Goal: Task Accomplishment & Management: Use online tool/utility

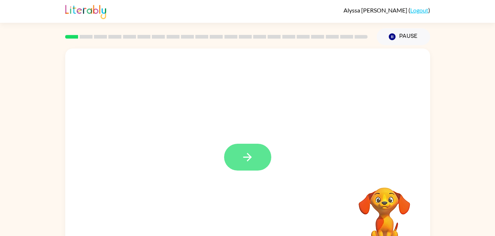
click at [256, 155] on button "button" at bounding box center [247, 157] width 47 height 27
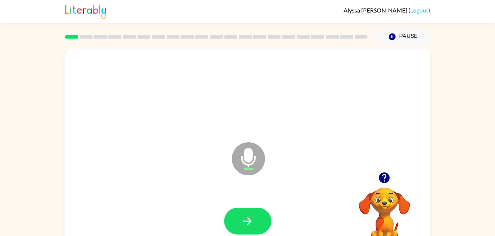
click at [248, 204] on div at bounding box center [248, 222] width 350 height 60
click at [242, 217] on icon "button" at bounding box center [247, 221] width 13 height 13
click at [256, 224] on button "button" at bounding box center [247, 221] width 47 height 27
click at [380, 183] on icon "button" at bounding box center [384, 178] width 13 height 13
click at [380, 183] on video "Your browser must support playing .mp4 files to use Literably. Please try using…" at bounding box center [384, 213] width 74 height 74
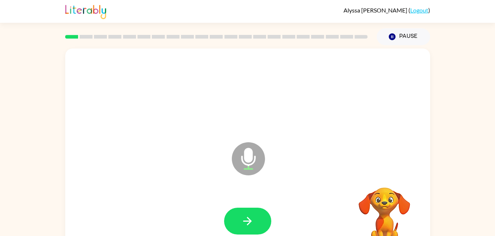
scroll to position [22, 0]
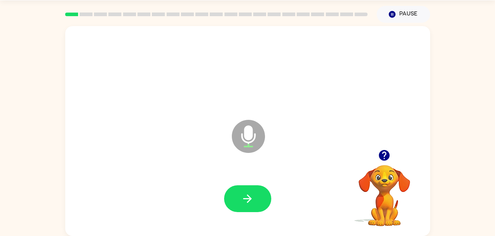
click at [236, 182] on div at bounding box center [248, 199] width 350 height 60
click at [237, 186] on button "button" at bounding box center [247, 199] width 47 height 27
click at [241, 195] on icon "button" at bounding box center [247, 199] width 13 height 13
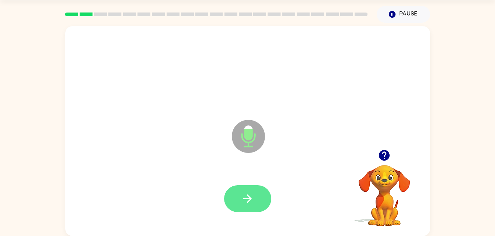
click at [238, 201] on button "button" at bounding box center [247, 199] width 47 height 27
click at [247, 197] on icon "button" at bounding box center [247, 199] width 13 height 13
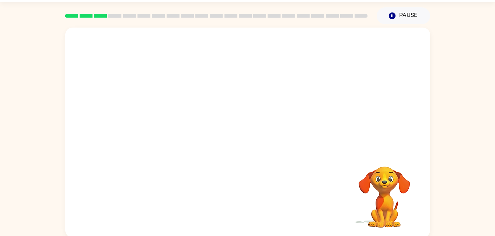
scroll to position [21, 0]
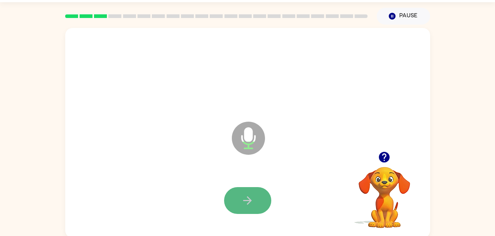
click at [251, 201] on icon "button" at bounding box center [247, 201] width 8 height 8
click at [253, 193] on button "button" at bounding box center [247, 201] width 47 height 27
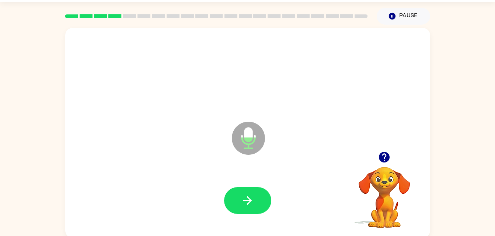
drag, startPoint x: 230, startPoint y: 108, endPoint x: 379, endPoint y: 183, distance: 167.0
click at [379, 183] on div "Microphone The Microphone is here when it is your turn to talk Your browser mus…" at bounding box center [247, 133] width 365 height 210
click at [382, 155] on icon "button" at bounding box center [384, 157] width 11 height 11
click at [249, 195] on icon "button" at bounding box center [247, 201] width 13 height 13
click at [305, 185] on div at bounding box center [248, 201] width 350 height 60
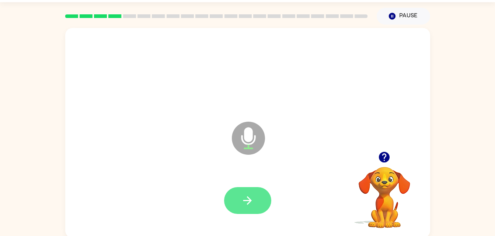
click at [249, 210] on button "button" at bounding box center [247, 201] width 47 height 27
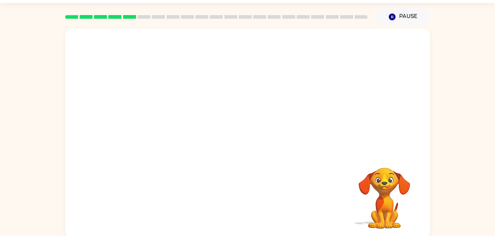
scroll to position [22, 0]
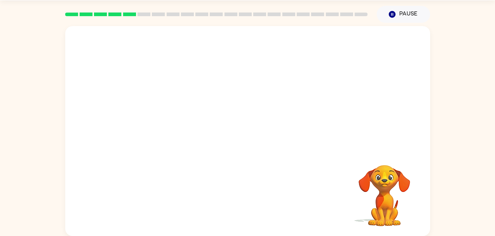
drag, startPoint x: 490, startPoint y: 158, endPoint x: 484, endPoint y: 116, distance: 42.9
click at [484, 116] on div "Your browser must support playing .mp4 files to use Literably. Please try using…" at bounding box center [247, 130] width 495 height 214
drag, startPoint x: 491, startPoint y: 97, endPoint x: 490, endPoint y: 77, distance: 20.3
click at [490, 77] on div "Your browser must support playing .mp4 files to use Literably. Please try using…" at bounding box center [247, 130] width 495 height 214
drag, startPoint x: 494, startPoint y: 80, endPoint x: 501, endPoint y: 59, distance: 22.5
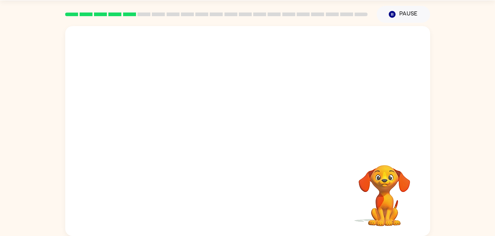
click at [494, 59] on html "Alyssa Pedersen ( Logout ) Pause Pause Your browser must support playing .mp4 f…" at bounding box center [247, 107] width 495 height 259
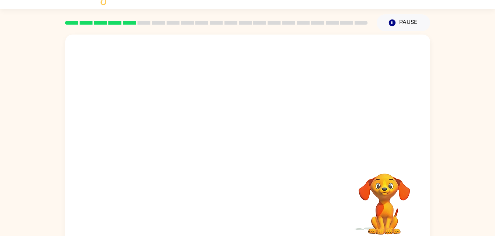
scroll to position [8, 0]
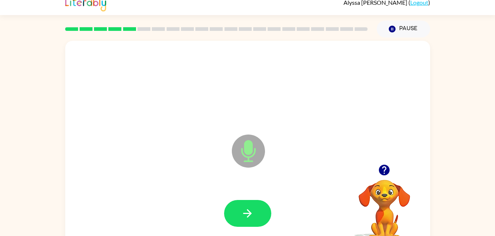
click at [253, 199] on div at bounding box center [248, 214] width 350 height 60
click at [383, 169] on icon "button" at bounding box center [384, 170] width 13 height 13
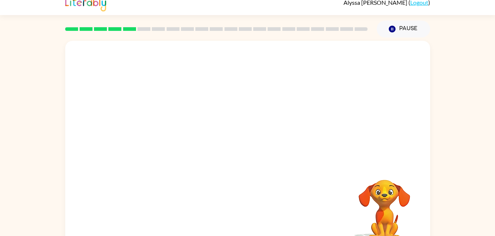
click at [392, 209] on video "Your browser must support playing .mp4 files to use Literably. Please try using…" at bounding box center [384, 206] width 74 height 74
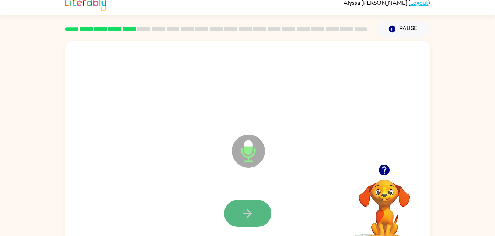
click at [257, 212] on button "button" at bounding box center [247, 213] width 47 height 27
click at [247, 210] on icon "button" at bounding box center [247, 213] width 13 height 13
click at [236, 203] on button "button" at bounding box center [247, 213] width 47 height 27
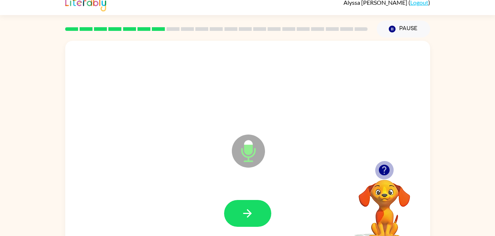
click at [381, 175] on icon "button" at bounding box center [384, 170] width 13 height 13
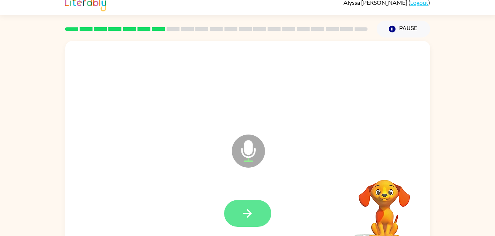
click at [239, 220] on button "button" at bounding box center [247, 213] width 47 height 27
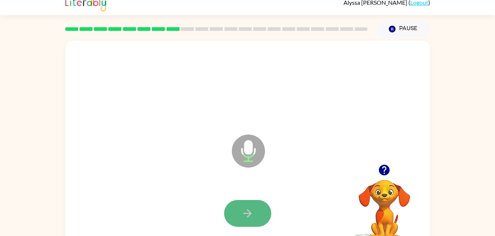
click at [252, 208] on icon "button" at bounding box center [247, 213] width 13 height 13
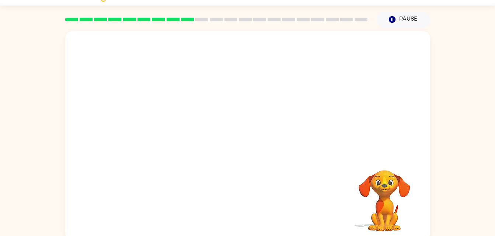
scroll to position [22, 0]
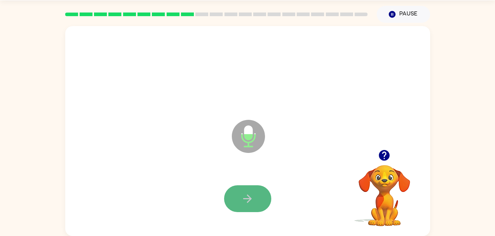
click at [250, 196] on icon "button" at bounding box center [247, 199] width 13 height 13
click at [256, 195] on button "button" at bounding box center [247, 199] width 47 height 27
click at [246, 201] on icon "button" at bounding box center [247, 199] width 13 height 13
click at [255, 186] on button "button" at bounding box center [247, 199] width 47 height 27
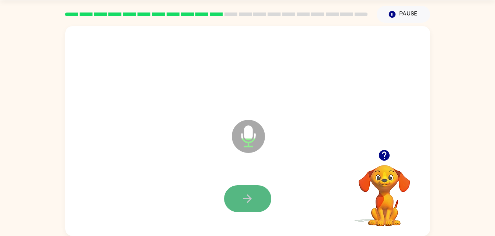
click at [242, 191] on button "button" at bounding box center [247, 199] width 47 height 27
click at [248, 195] on icon "button" at bounding box center [247, 199] width 13 height 13
click at [261, 186] on button "button" at bounding box center [247, 199] width 47 height 27
click at [239, 196] on button "button" at bounding box center [247, 199] width 47 height 27
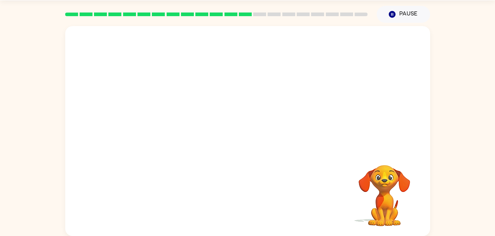
scroll to position [0, 0]
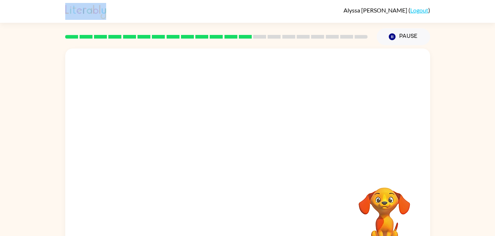
drag, startPoint x: 182, startPoint y: 9, endPoint x: -1, endPoint y: 18, distance: 184.0
click at [0, 18] on html "Alyssa Pedersen ( Logout ) Pause Pause Your browser must support playing .mp4 f…" at bounding box center [247, 129] width 495 height 259
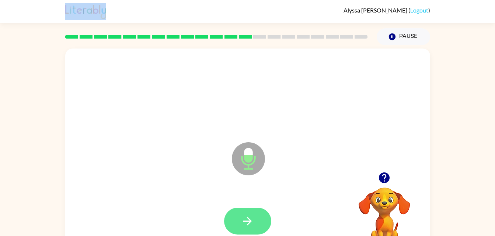
click at [252, 216] on icon "button" at bounding box center [247, 221] width 13 height 13
click at [251, 216] on icon "button" at bounding box center [247, 221] width 13 height 13
click at [252, 220] on icon "button" at bounding box center [247, 221] width 13 height 13
click at [263, 228] on button "button" at bounding box center [247, 221] width 47 height 27
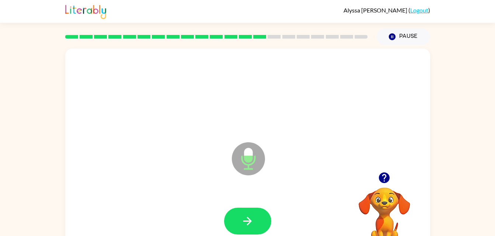
click at [255, 176] on icon "Microphone The Microphone is here when it is your turn to talk" at bounding box center [285, 168] width 111 height 55
click at [251, 215] on icon "button" at bounding box center [247, 221] width 13 height 13
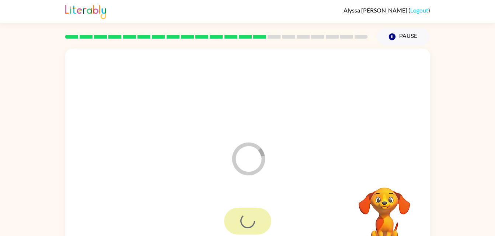
click at [381, 211] on video "Your browser must support playing .mp4 files to use Literably. Please try using…" at bounding box center [384, 213] width 74 height 74
click at [383, 199] on video "Your browser must support playing .mp4 files to use Literably. Please try using…" at bounding box center [384, 213] width 74 height 74
click at [391, 197] on video "Your browser must support playing .mp4 files to use Literably. Please try using…" at bounding box center [384, 213] width 74 height 74
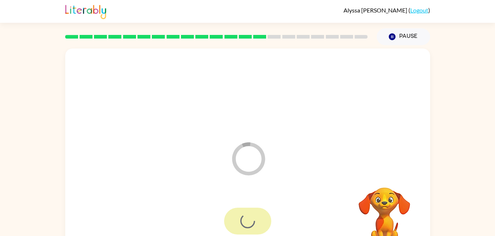
click at [389, 203] on video "Your browser must support playing .mp4 files to use Literably. Please try using…" at bounding box center [384, 213] width 74 height 74
click at [392, 200] on video "Your browser must support playing .mp4 files to use Literably. Please try using…" at bounding box center [384, 213] width 74 height 74
click at [392, 201] on video "Your browser must support playing .mp4 files to use Literably. Please try using…" at bounding box center [384, 213] width 74 height 74
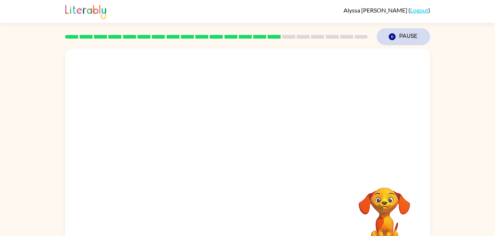
scroll to position [22, 0]
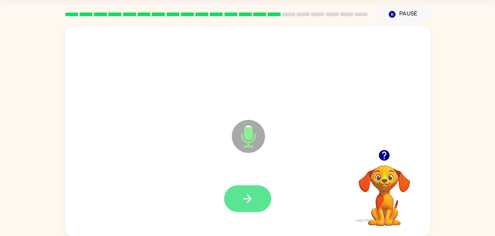
click at [231, 205] on button "button" at bounding box center [247, 199] width 47 height 27
click at [233, 207] on button "button" at bounding box center [247, 199] width 47 height 27
click at [243, 196] on icon "button" at bounding box center [247, 199] width 13 height 13
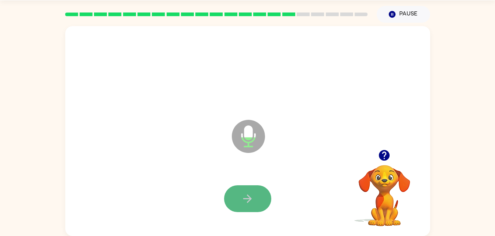
click at [251, 194] on icon "button" at bounding box center [247, 199] width 13 height 13
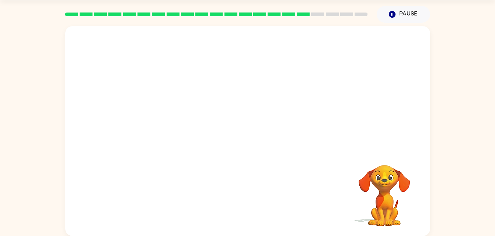
click at [319, 85] on div at bounding box center [248, 71] width 350 height 60
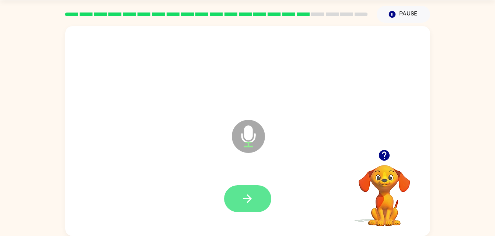
click at [257, 196] on button "button" at bounding box center [247, 199] width 47 height 27
click at [260, 193] on button "button" at bounding box center [247, 199] width 47 height 27
click at [252, 200] on icon "button" at bounding box center [247, 199] width 13 height 13
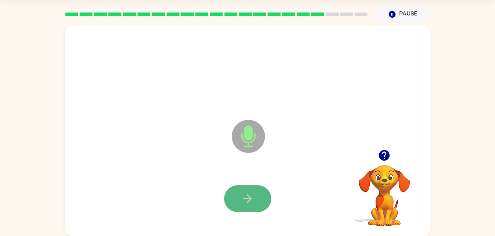
click at [252, 200] on icon "button" at bounding box center [247, 199] width 13 height 13
click at [251, 200] on icon "button" at bounding box center [247, 199] width 13 height 13
click at [249, 198] on icon "button" at bounding box center [247, 199] width 13 height 13
click at [260, 194] on button "button" at bounding box center [247, 199] width 47 height 27
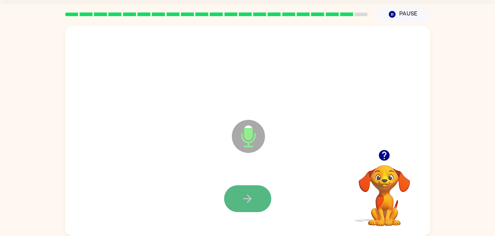
click at [255, 197] on button "button" at bounding box center [247, 199] width 47 height 27
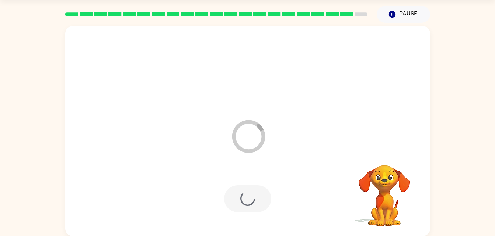
scroll to position [9, 0]
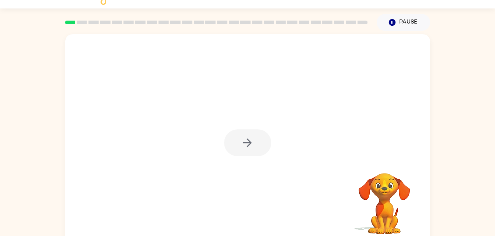
scroll to position [8, 0]
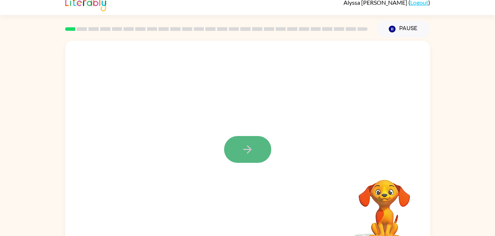
click at [234, 145] on button "button" at bounding box center [247, 149] width 47 height 27
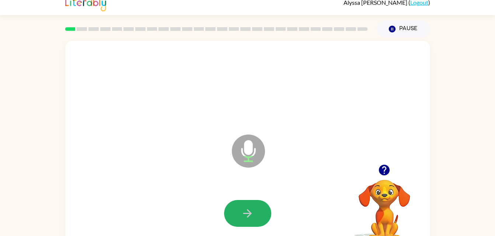
click at [246, 214] on icon "button" at bounding box center [247, 213] width 13 height 13
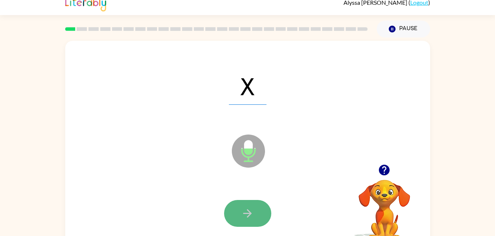
click at [245, 209] on icon "button" at bounding box center [247, 213] width 13 height 13
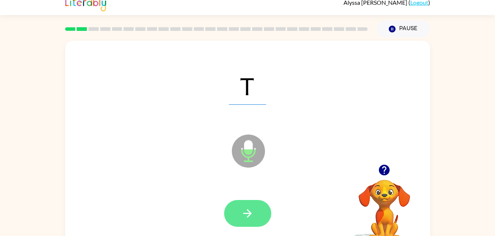
click at [239, 217] on button "button" at bounding box center [247, 213] width 47 height 27
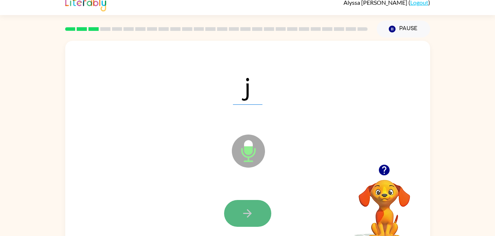
click at [257, 206] on button "button" at bounding box center [247, 213] width 47 height 27
click at [237, 205] on button "button" at bounding box center [247, 213] width 47 height 27
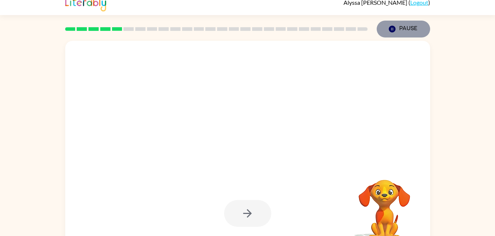
click at [395, 29] on icon "button" at bounding box center [391, 29] width 7 height 7
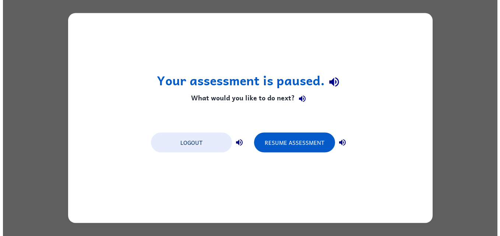
scroll to position [0, 0]
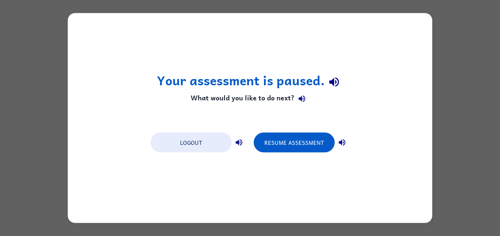
click at [42, 113] on div "Your assessment is paused. What would you like to do next? Logout Resume Assess…" at bounding box center [250, 118] width 500 height 236
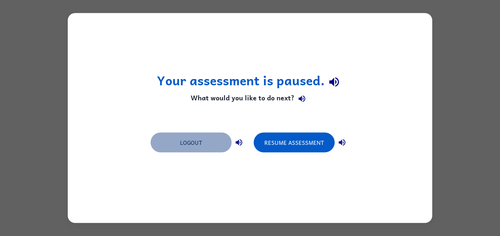
drag, startPoint x: 193, startPoint y: 145, endPoint x: 189, endPoint y: 148, distance: 4.2
click at [189, 148] on button "Logout" at bounding box center [191, 143] width 81 height 20
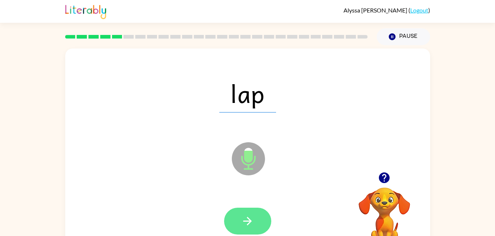
click at [262, 224] on button "button" at bounding box center [247, 221] width 47 height 27
click at [247, 219] on icon "button" at bounding box center [247, 221] width 13 height 13
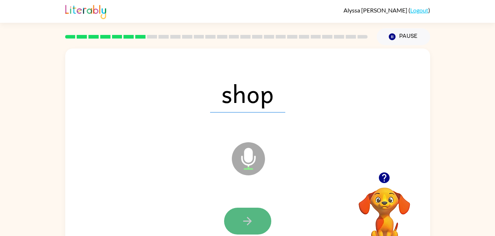
click at [253, 209] on button "button" at bounding box center [247, 221] width 47 height 27
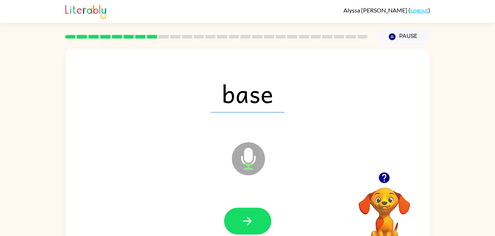
click at [174, 200] on div at bounding box center [248, 222] width 350 height 60
click at [256, 216] on button "button" at bounding box center [247, 221] width 47 height 27
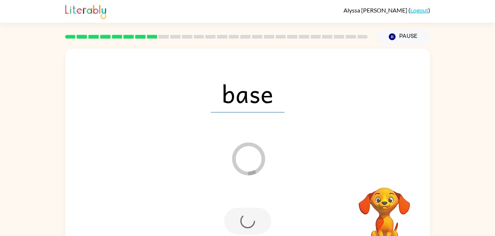
click at [280, 218] on div at bounding box center [248, 222] width 350 height 60
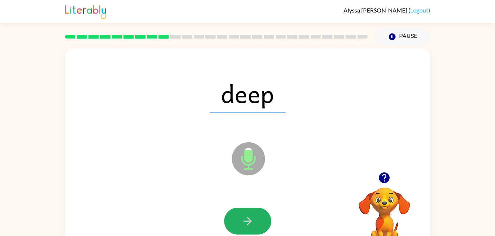
drag, startPoint x: 250, startPoint y: 221, endPoint x: 249, endPoint y: 217, distance: 4.1
click at [249, 217] on icon "button" at bounding box center [247, 221] width 13 height 13
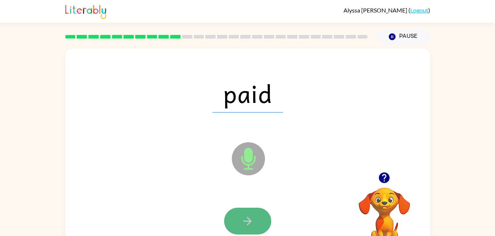
click at [252, 230] on button "button" at bounding box center [247, 221] width 47 height 27
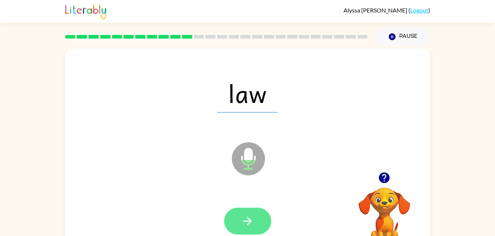
click at [244, 217] on icon "button" at bounding box center [247, 221] width 13 height 13
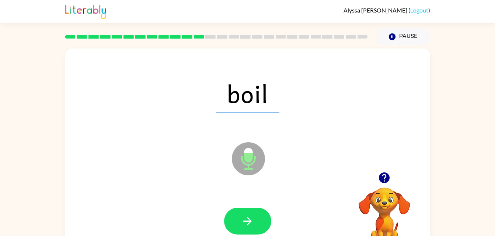
click at [248, 207] on div at bounding box center [248, 222] width 350 height 60
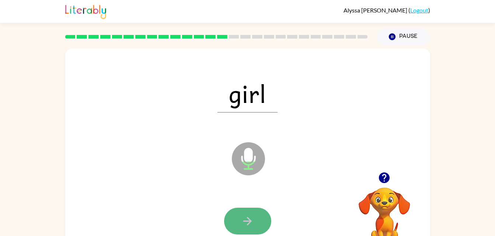
click at [246, 214] on button "button" at bounding box center [247, 221] width 47 height 27
click at [235, 222] on button "button" at bounding box center [247, 221] width 47 height 27
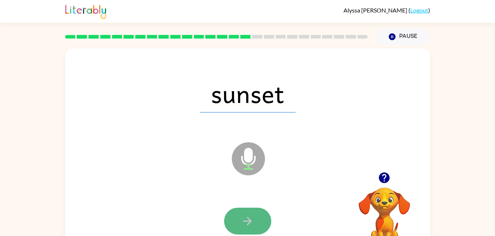
click at [253, 210] on button "button" at bounding box center [247, 221] width 47 height 27
click at [235, 222] on button "button" at bounding box center [247, 221] width 47 height 27
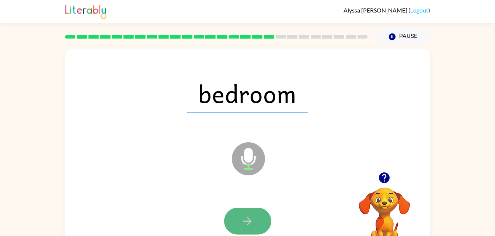
click at [254, 225] on button "button" at bounding box center [247, 221] width 47 height 27
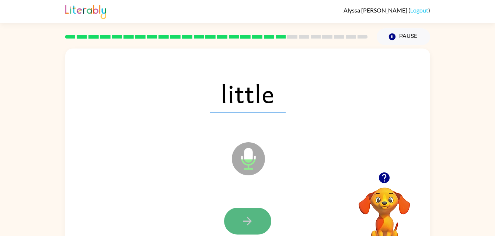
click at [233, 214] on button "button" at bounding box center [247, 221] width 47 height 27
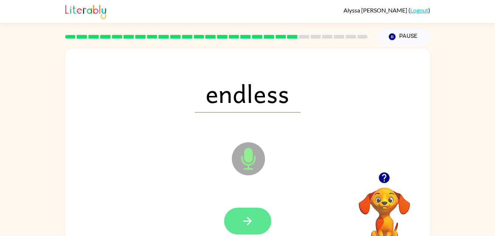
click at [234, 221] on button "button" at bounding box center [247, 221] width 47 height 27
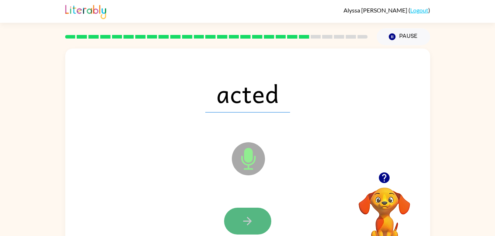
click at [242, 215] on icon "button" at bounding box center [247, 221] width 13 height 13
click at [242, 215] on div at bounding box center [247, 221] width 47 height 27
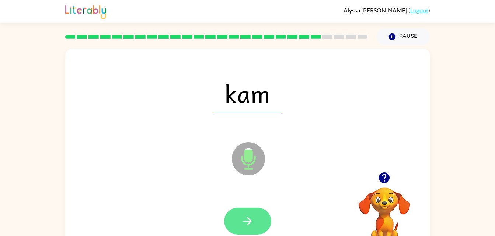
click at [242, 220] on icon "button" at bounding box center [247, 221] width 13 height 13
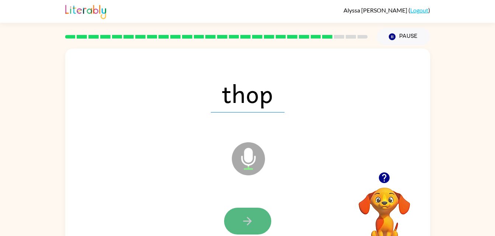
click at [252, 223] on icon "button" at bounding box center [247, 221] width 13 height 13
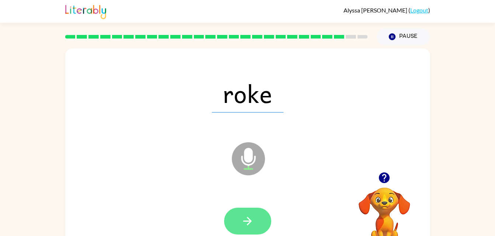
click at [252, 214] on button "button" at bounding box center [247, 221] width 47 height 27
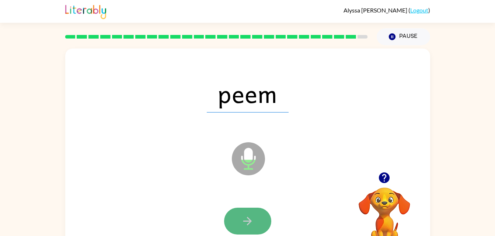
click at [245, 217] on icon "button" at bounding box center [247, 221] width 13 height 13
